Goal: Check status: Check status

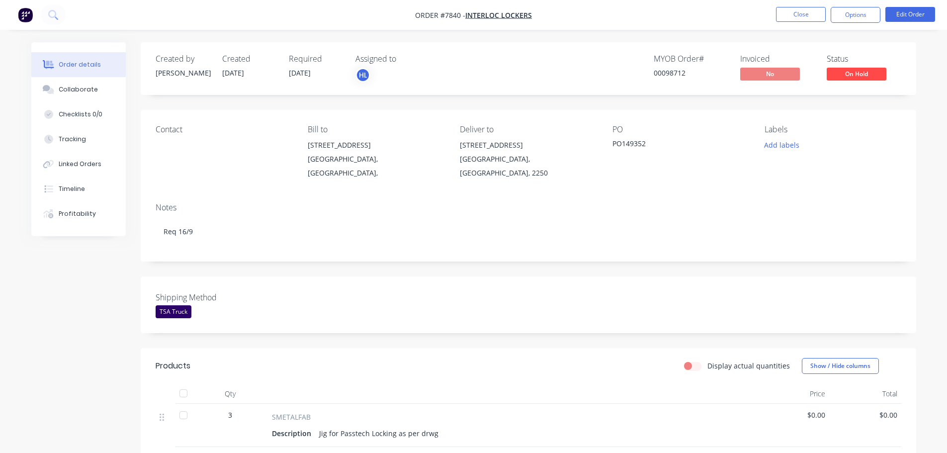
scroll to position [15, 0]
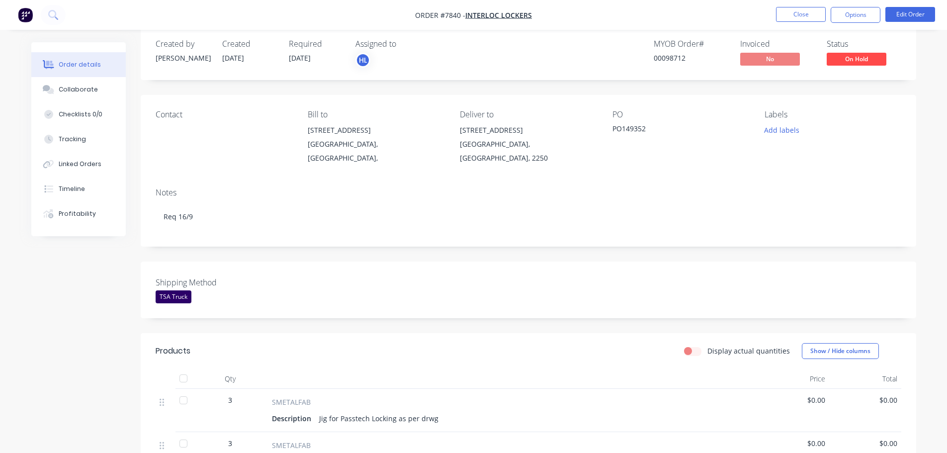
click at [25, 17] on img "button" at bounding box center [25, 14] width 15 height 15
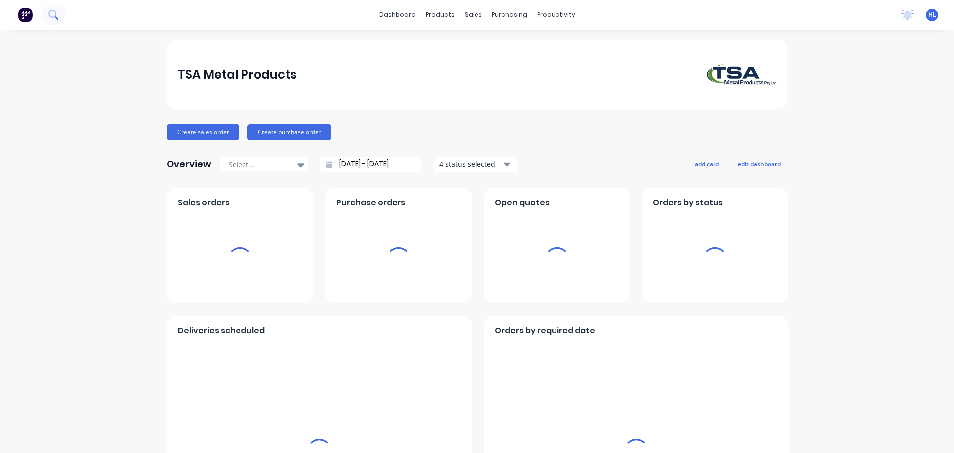
click at [50, 15] on icon at bounding box center [52, 14] width 9 height 9
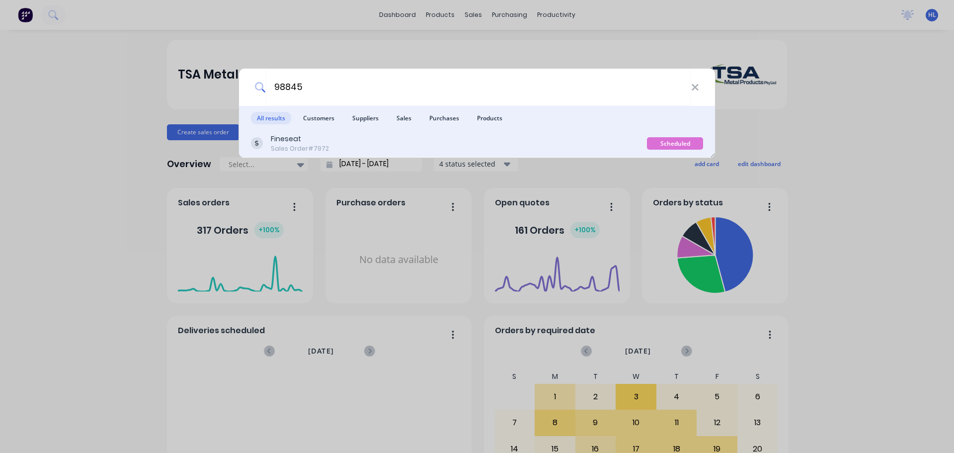
type input "98845"
click at [306, 147] on div "Sales Order #7972" at bounding box center [300, 148] width 58 height 9
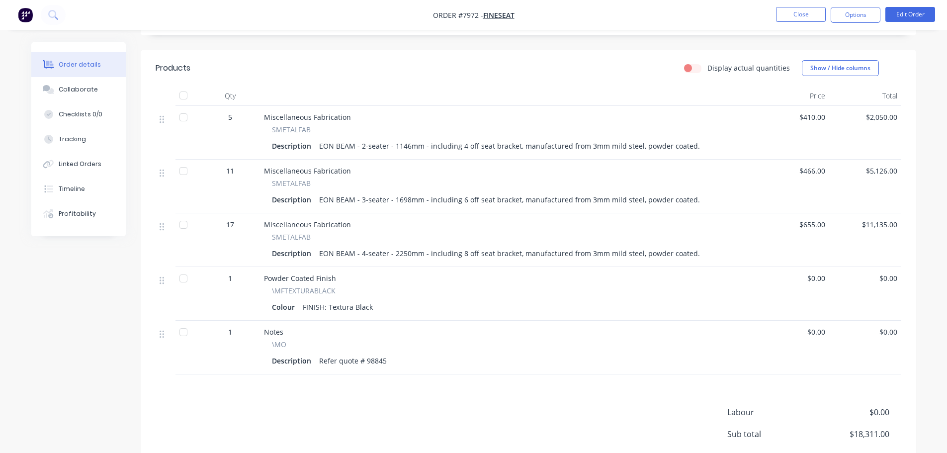
scroll to position [298, 0]
click at [27, 19] on img "button" at bounding box center [25, 14] width 15 height 15
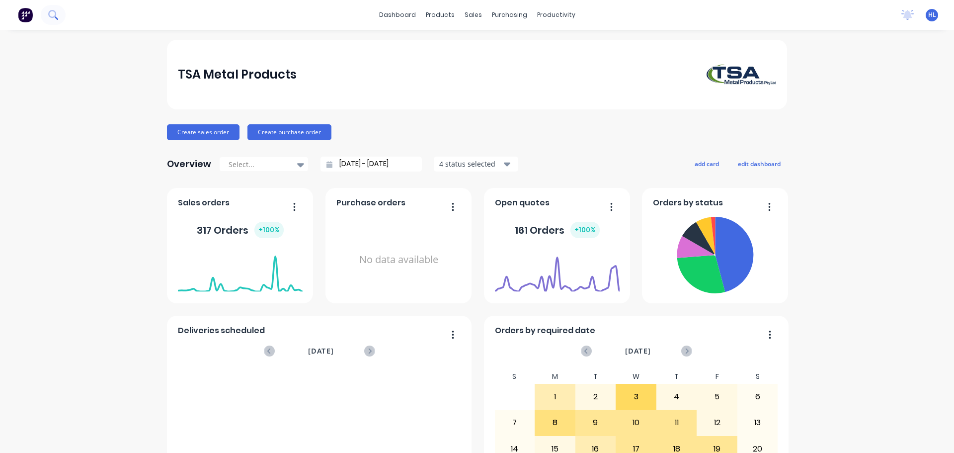
click at [54, 14] on icon at bounding box center [52, 14] width 9 height 9
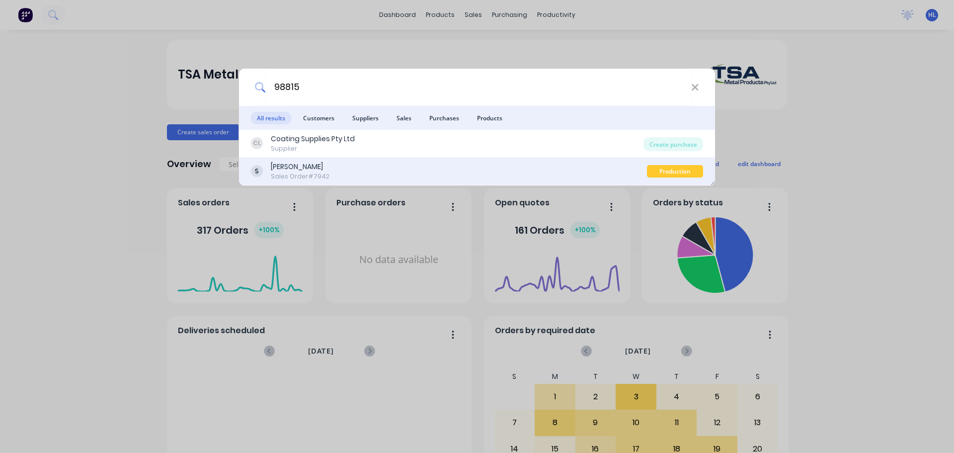
type input "98815"
click at [279, 170] on div "[PERSON_NAME]" at bounding box center [300, 167] width 59 height 10
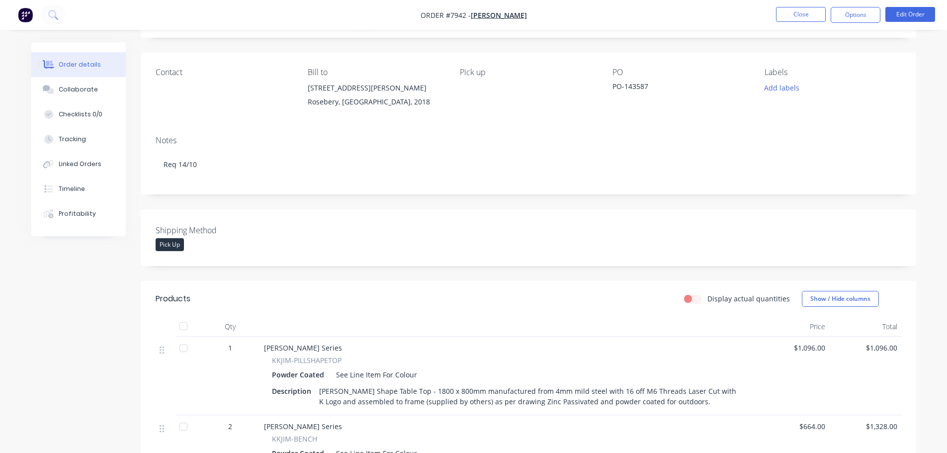
scroll to position [249, 0]
